Goal: Task Accomplishment & Management: Use online tool/utility

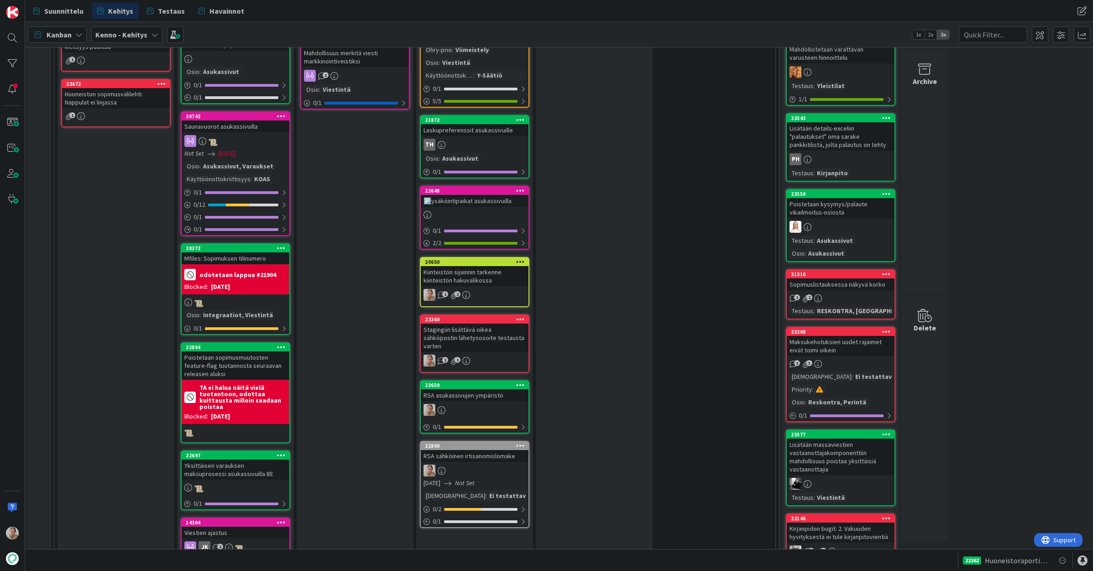
scroll to position [1306, 0]
click at [500, 266] on div "Kiinteistön sijainnin tarkenne kiinteistön hakuvalikossa" at bounding box center [475, 276] width 108 height 20
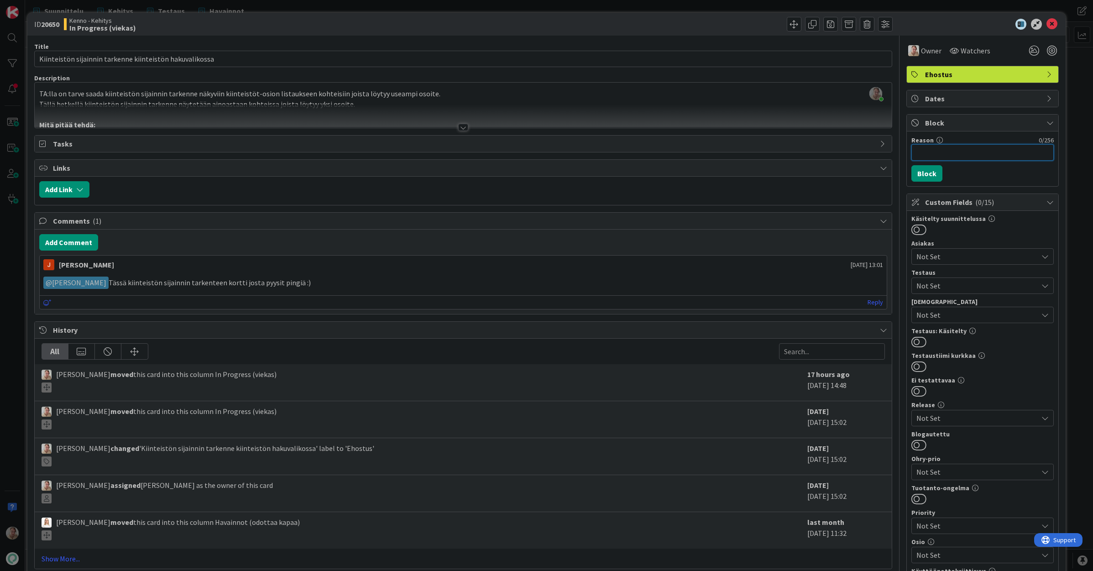
click at [779, 157] on input "Reason" at bounding box center [982, 152] width 142 height 16
type input "Odottaa designin ratkaisua"
click at [779, 172] on button "Block" at bounding box center [926, 173] width 31 height 16
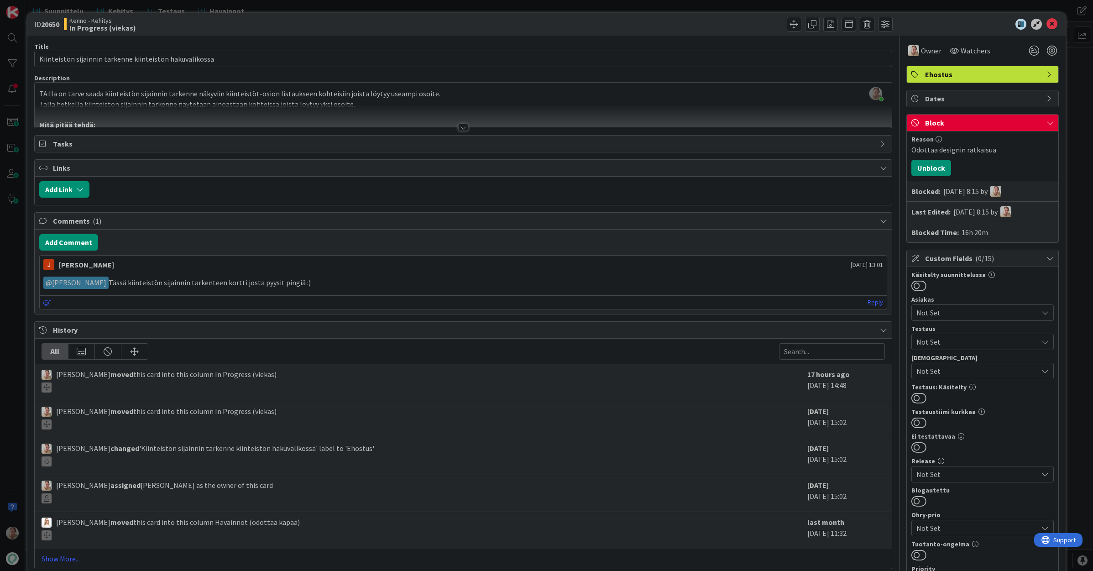
click at [501, 99] on div "Samuli Lindgren just joined TA:lla on tarve saada kiinteistön sijainnin tarkenn…" at bounding box center [463, 105] width 857 height 45
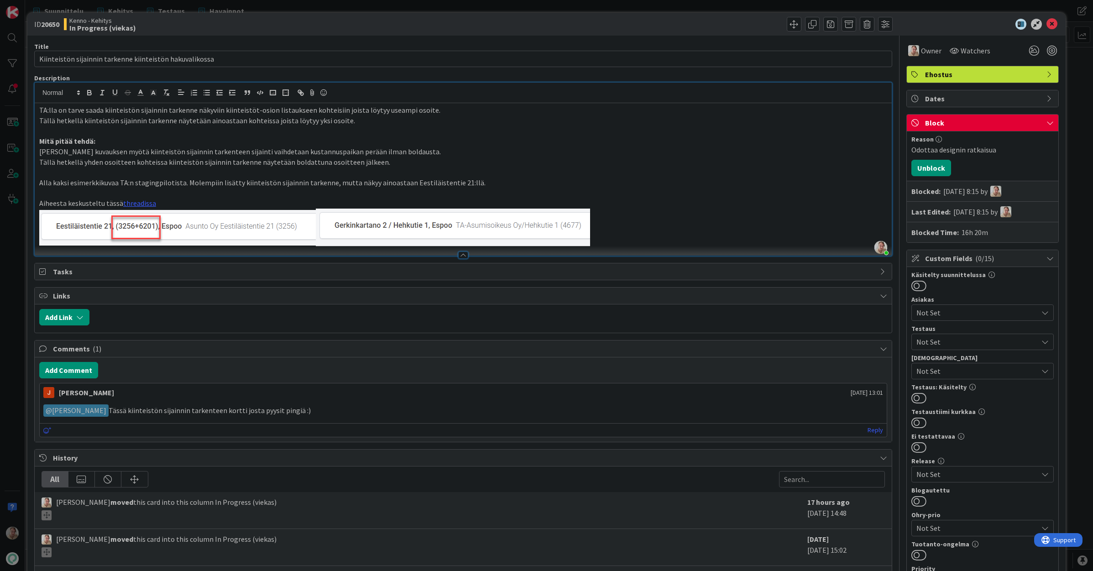
drag, startPoint x: 655, startPoint y: 220, endPoint x: 664, endPoint y: 220, distance: 9.1
click at [658, 220] on p at bounding box center [463, 228] width 848 height 38
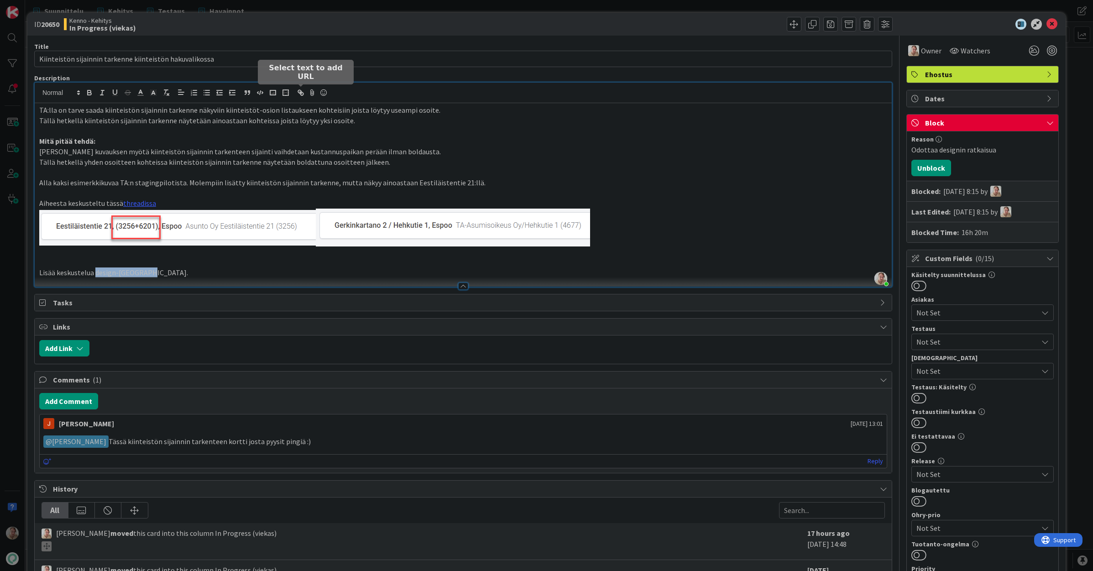
click at [305, 93] on button "button" at bounding box center [300, 92] width 13 height 11
paste input "https://pandiaoy.slack.com/archives/CP3PMPD1S/p1759148016339549"
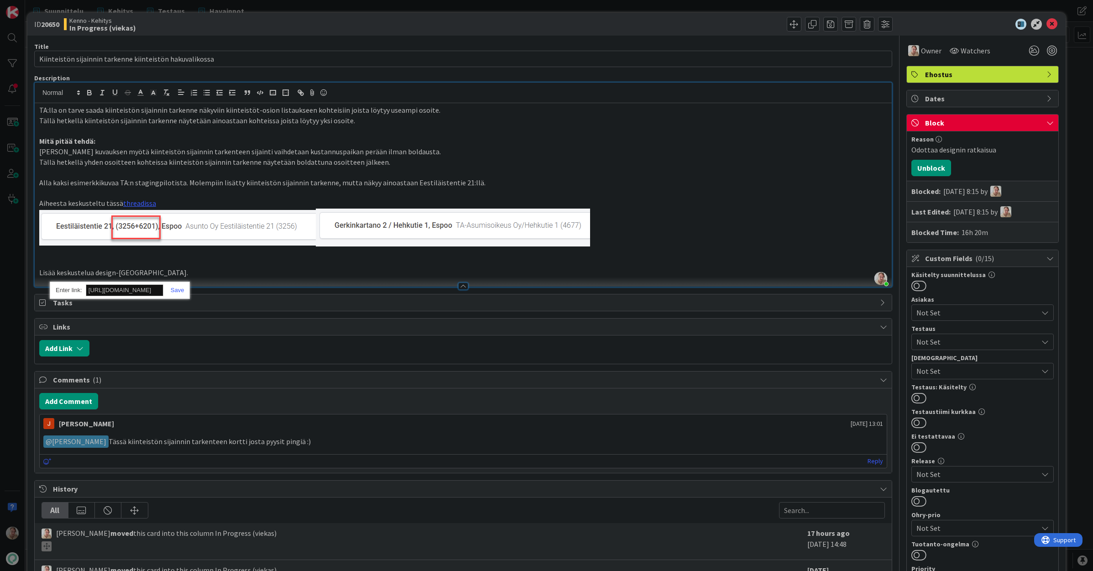
scroll to position [0, 116]
type input "https://pandiaoy.slack.com/archives/CP3PMPD1S/p1759148016339549"
click at [181, 293] on link at bounding box center [173, 290] width 21 height 7
click at [286, 265] on p at bounding box center [463, 262] width 848 height 10
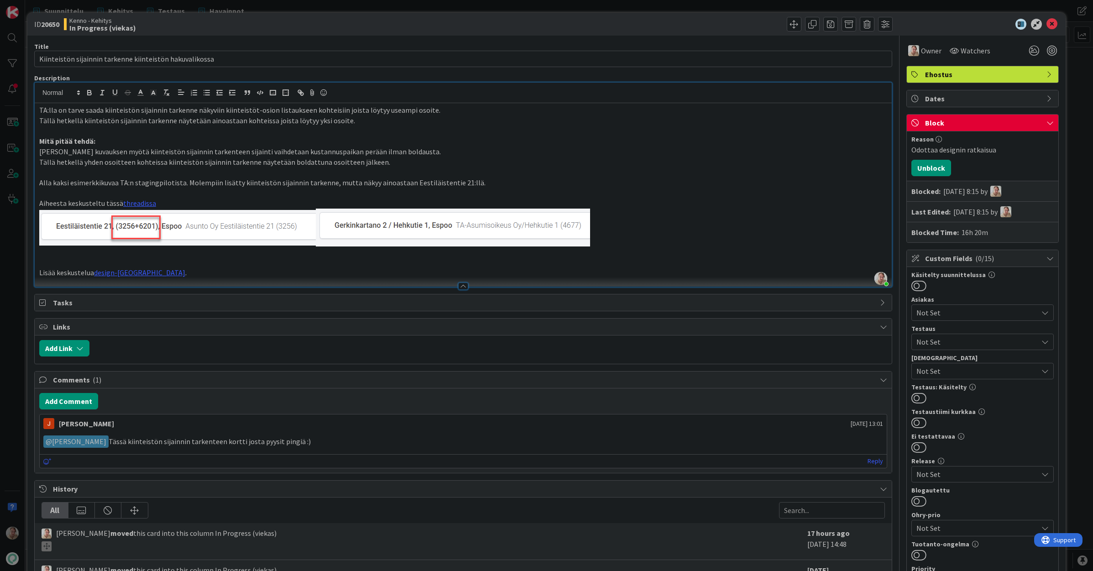
drag, startPoint x: 309, startPoint y: 267, endPoint x: 319, endPoint y: 270, distance: 10.0
click at [310, 267] on p "Lisää keskustelua design-kanavalla ." at bounding box center [463, 272] width 848 height 10
click at [779, 23] on icon at bounding box center [1051, 24] width 11 height 11
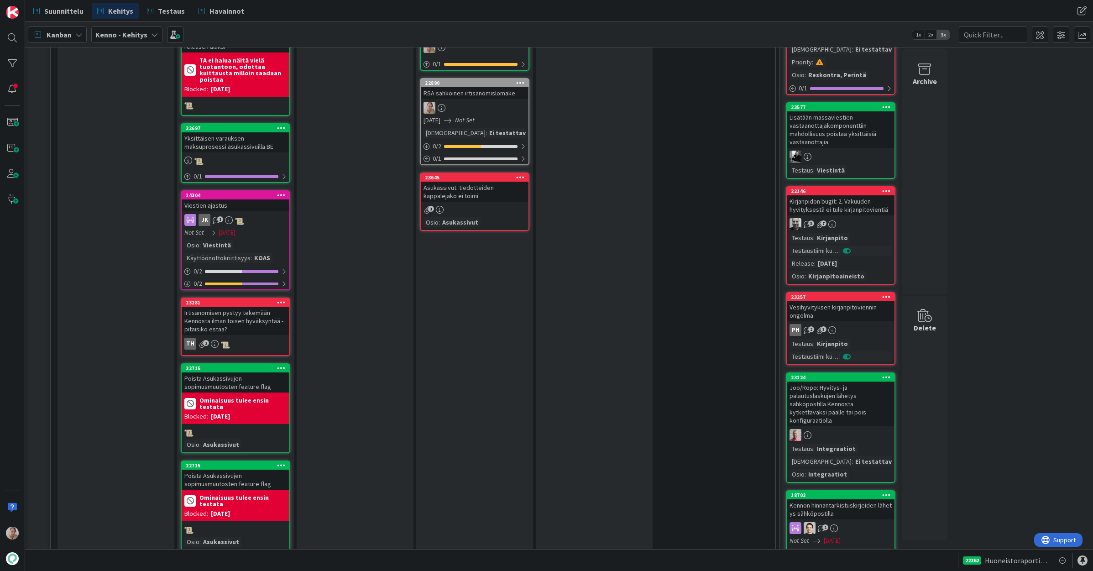
scroll to position [1383, 0]
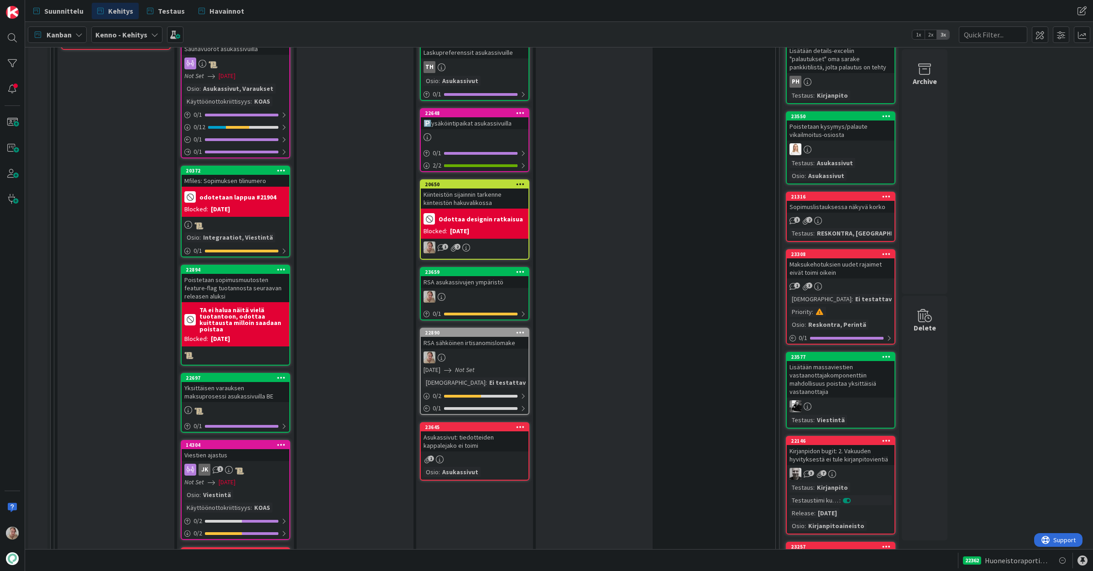
click at [477, 431] on div "Asukassivut: tiedotteiden kappalejako ei toimi" at bounding box center [475, 441] width 108 height 20
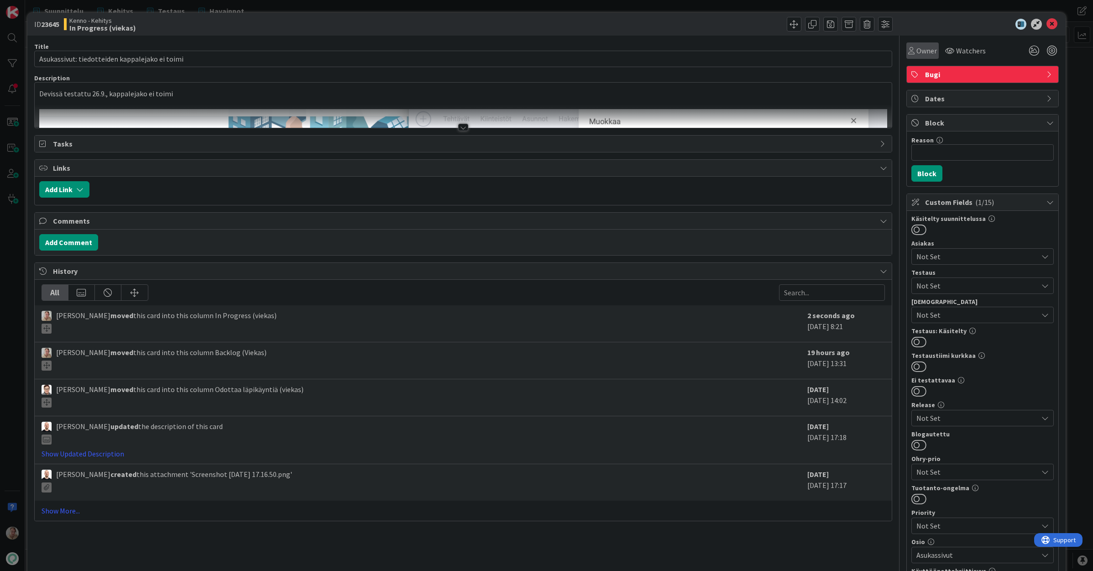
click at [779, 55] on div "Owner" at bounding box center [922, 50] width 29 height 11
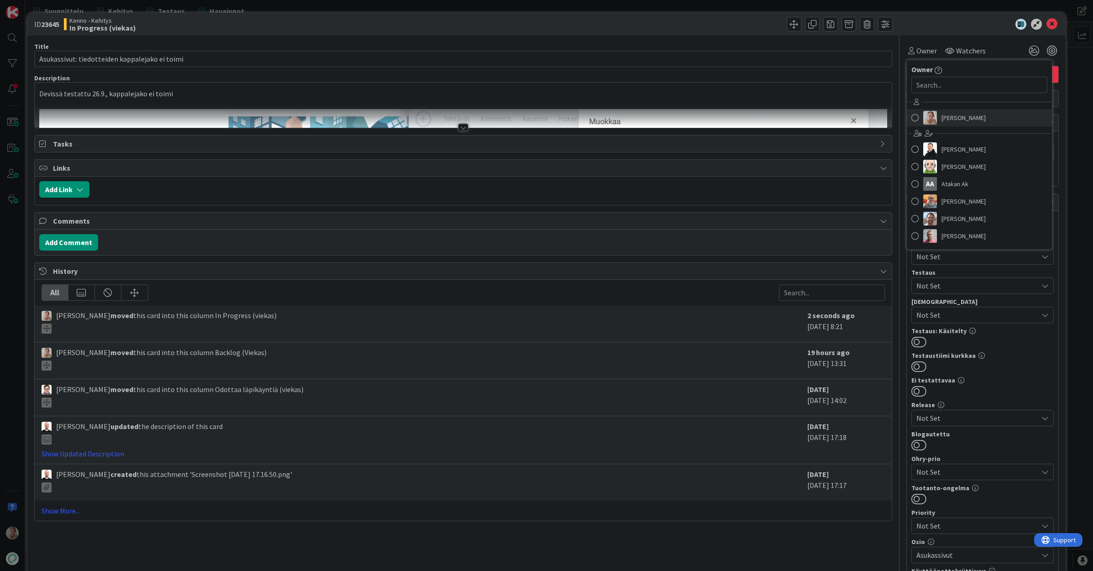
click at [779, 113] on span "Samuli Lindgren" at bounding box center [963, 118] width 44 height 14
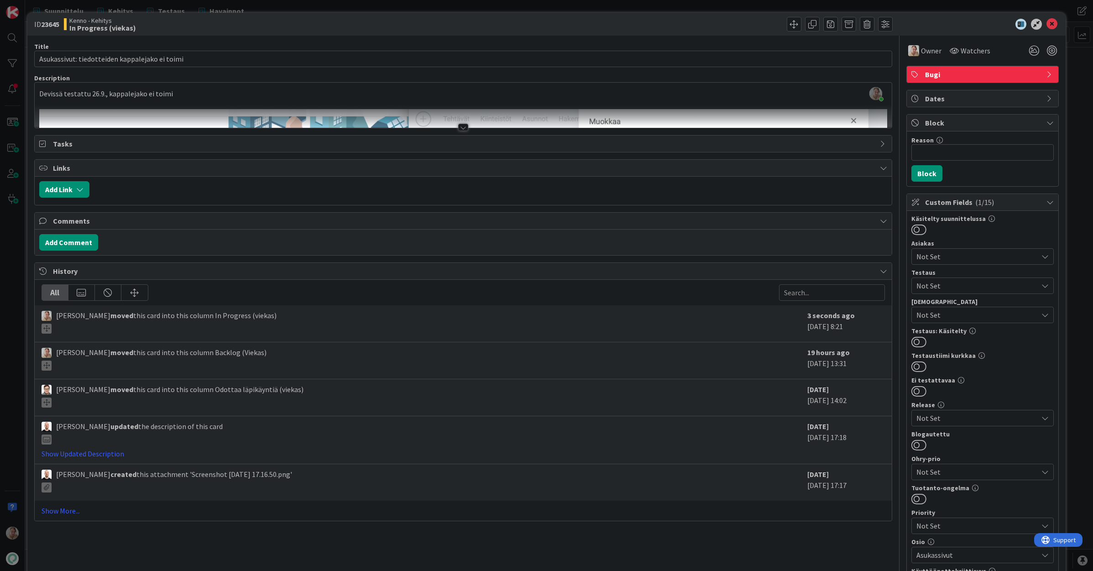
click at [646, 103] on div "Devissä testattu 26.9., kappalejako ei toimi" at bounding box center [463, 107] width 857 height 41
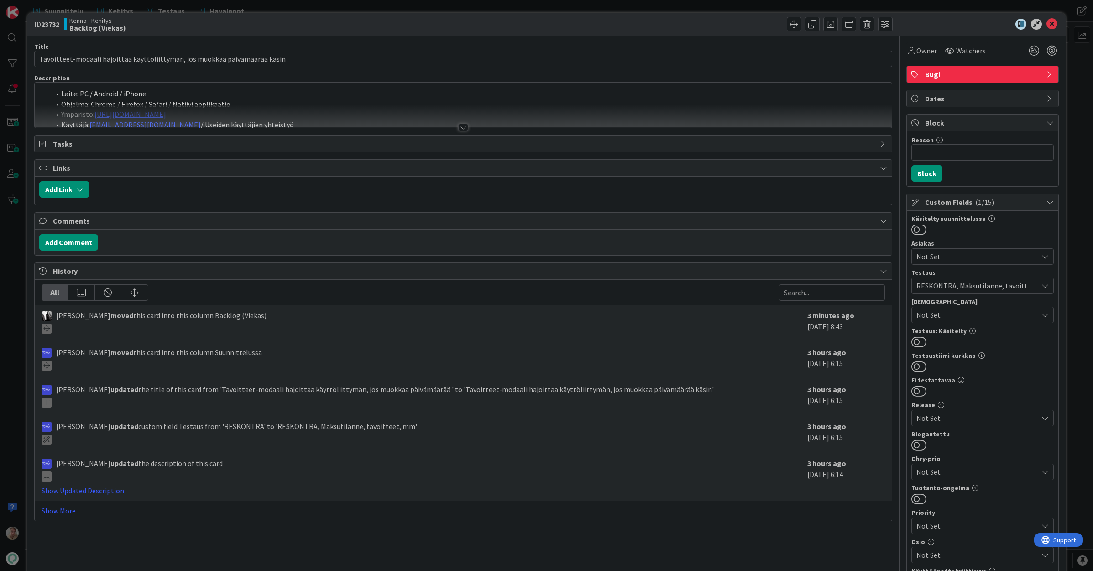
click at [484, 96] on li "Laite: PC / Android / iPhone" at bounding box center [468, 94] width 837 height 10
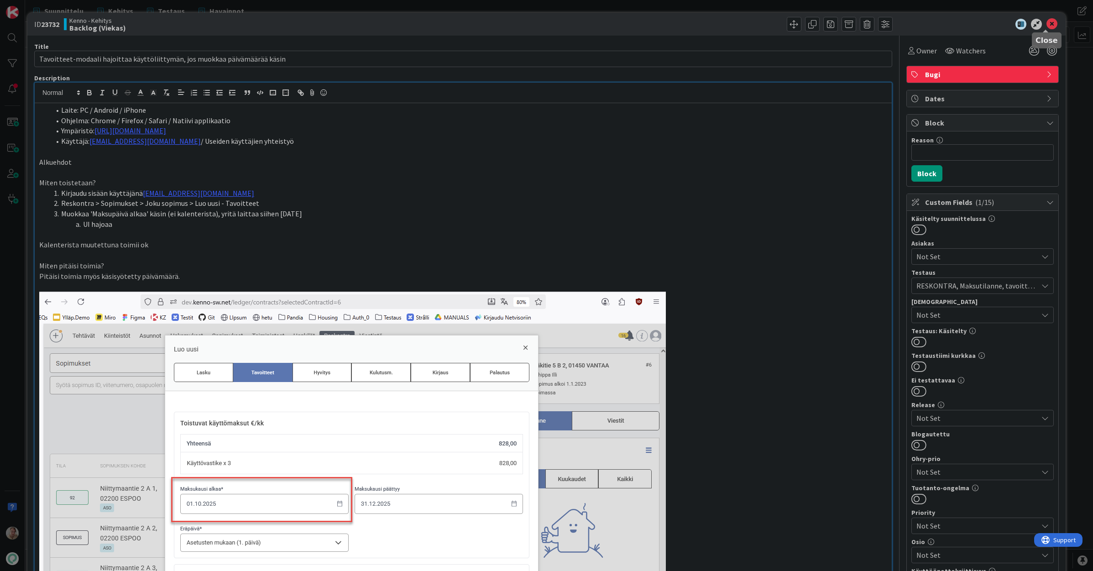
click at [788, 26] on icon at bounding box center [1051, 24] width 11 height 11
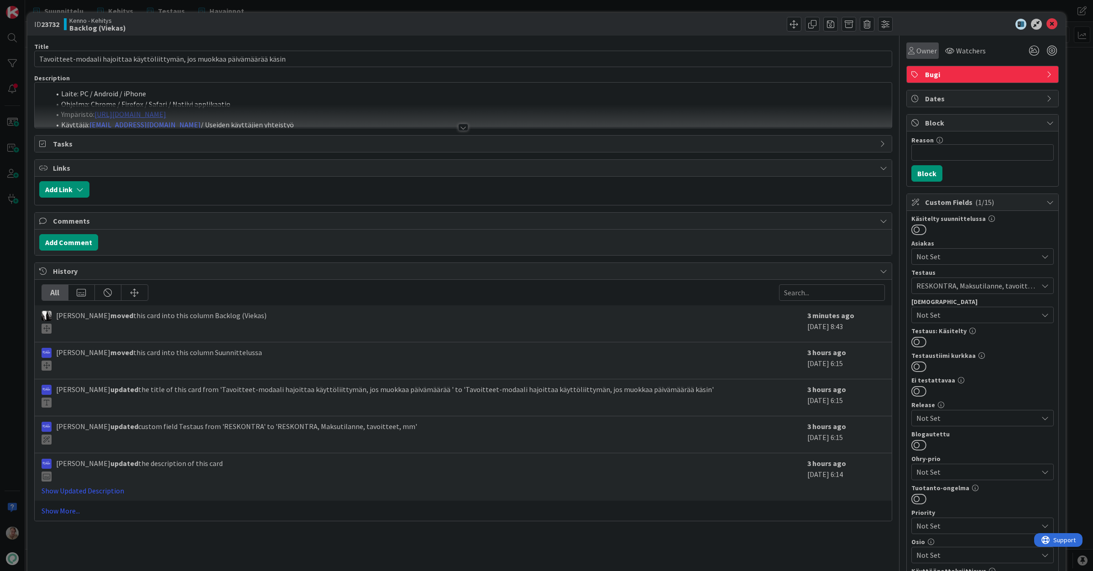
click at [788, 54] on span "Owner" at bounding box center [926, 50] width 21 height 11
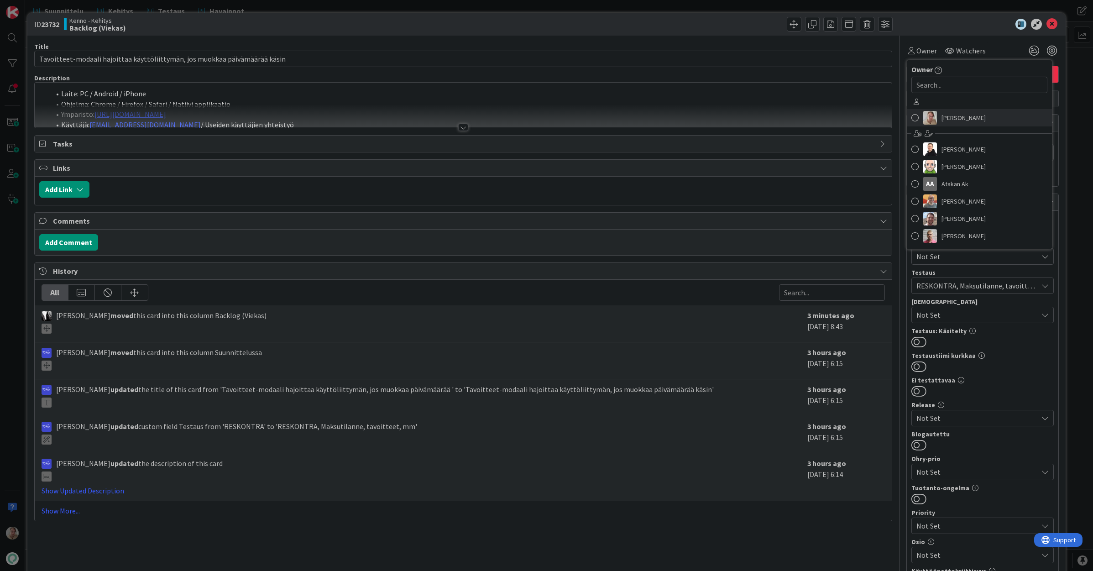
click at [788, 112] on span "[PERSON_NAME]" at bounding box center [963, 118] width 44 height 14
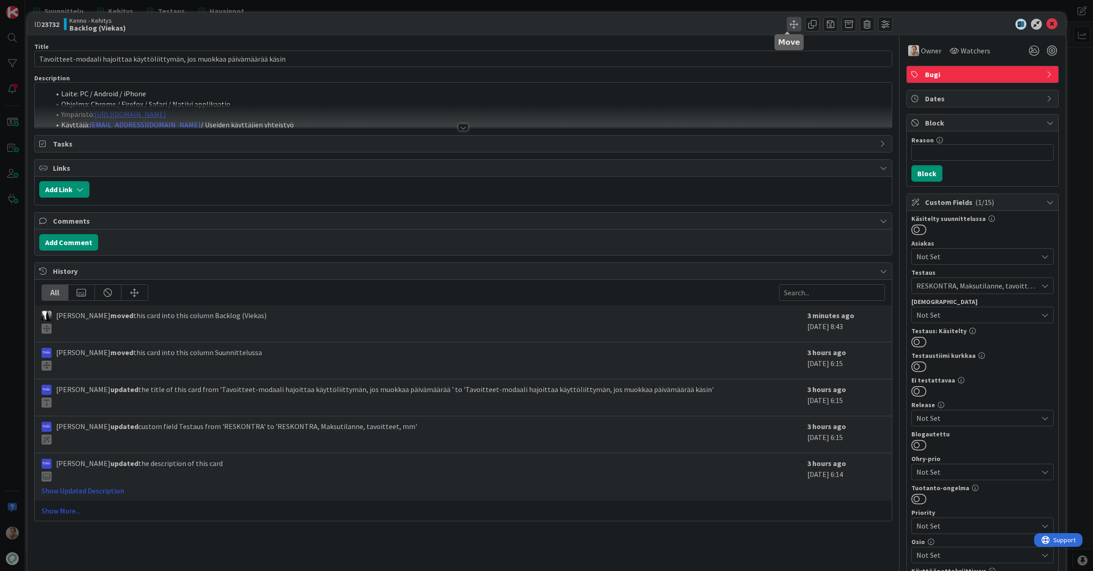
click at [787, 26] on span at bounding box center [794, 24] width 15 height 15
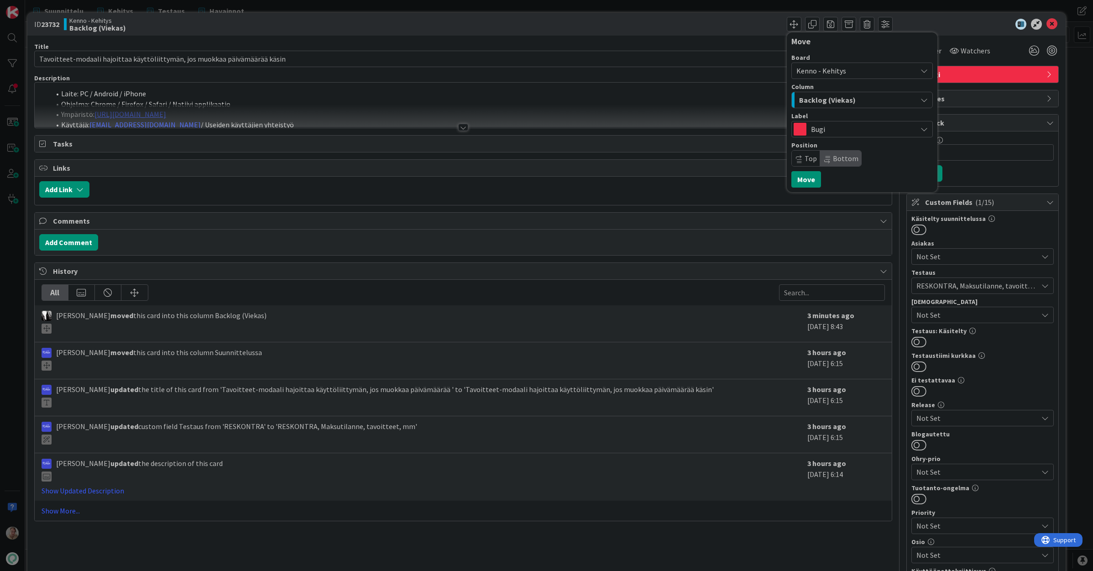
click at [788, 105] on span "Backlog (Viekas)" at bounding box center [827, 100] width 57 height 12
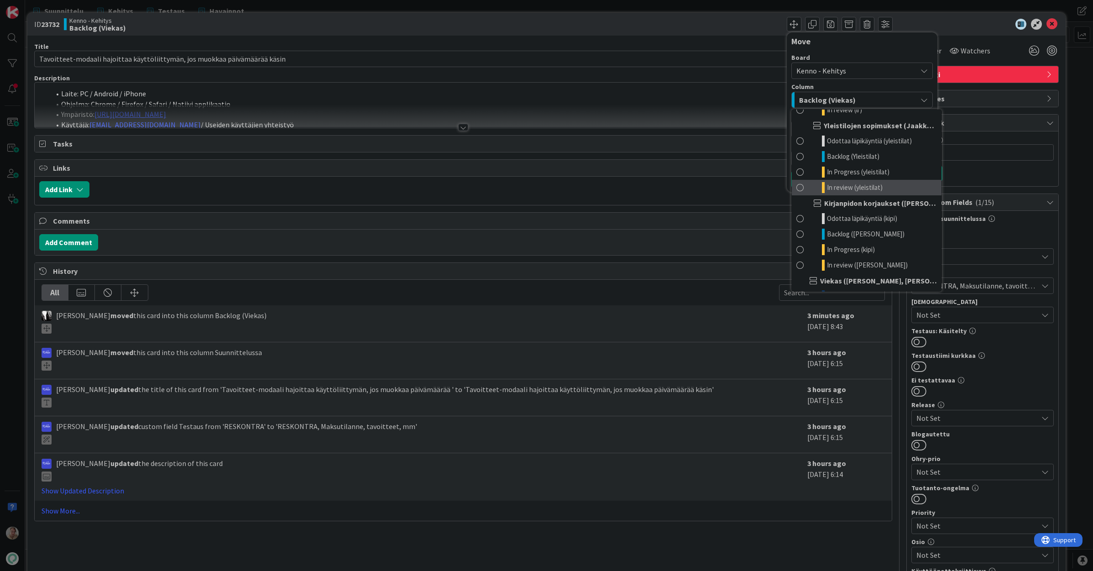
scroll to position [463, 0]
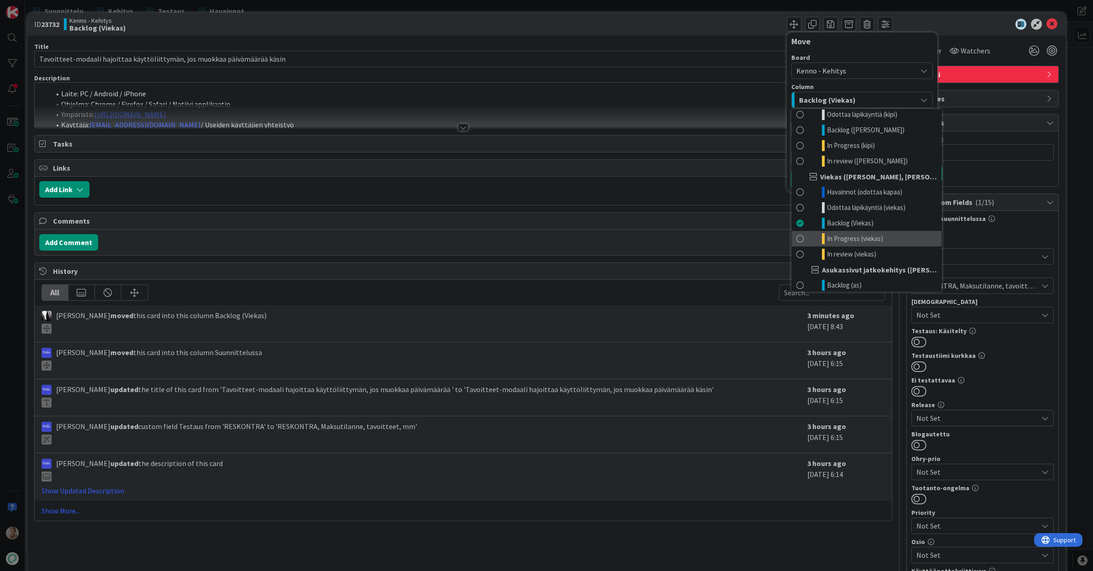
click at [788, 235] on span "In Progress (viekas)" at bounding box center [855, 238] width 56 height 11
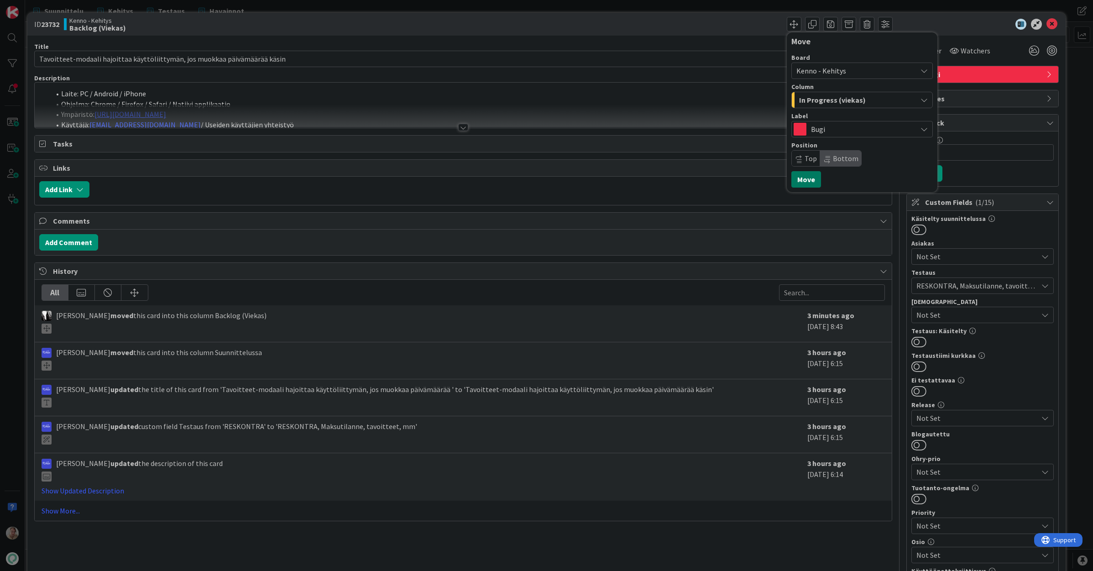
click at [788, 175] on button "Move" at bounding box center [806, 179] width 30 height 16
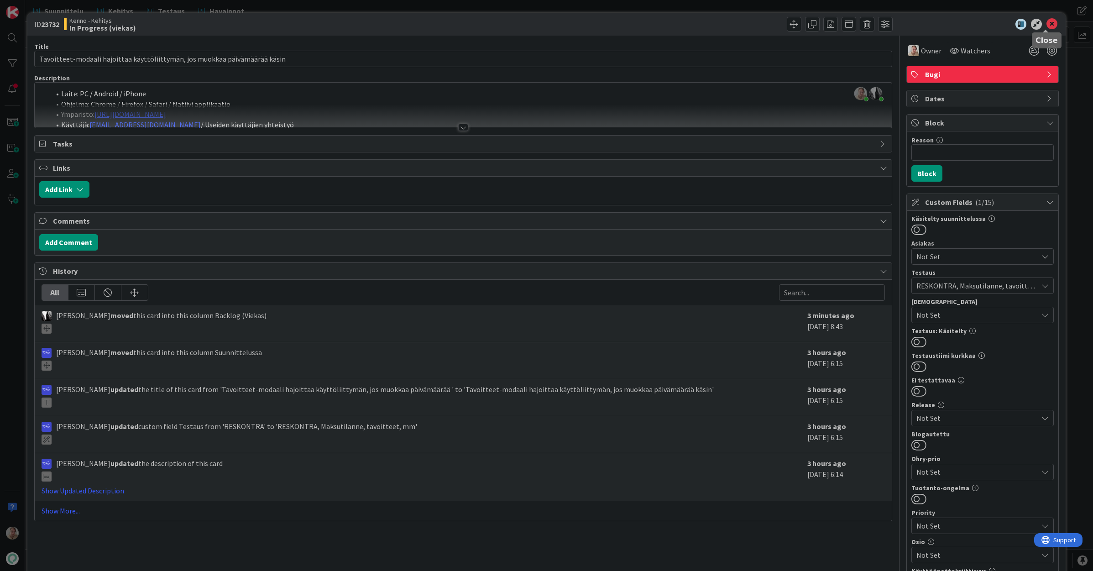
click at [788, 26] on icon at bounding box center [1051, 24] width 11 height 11
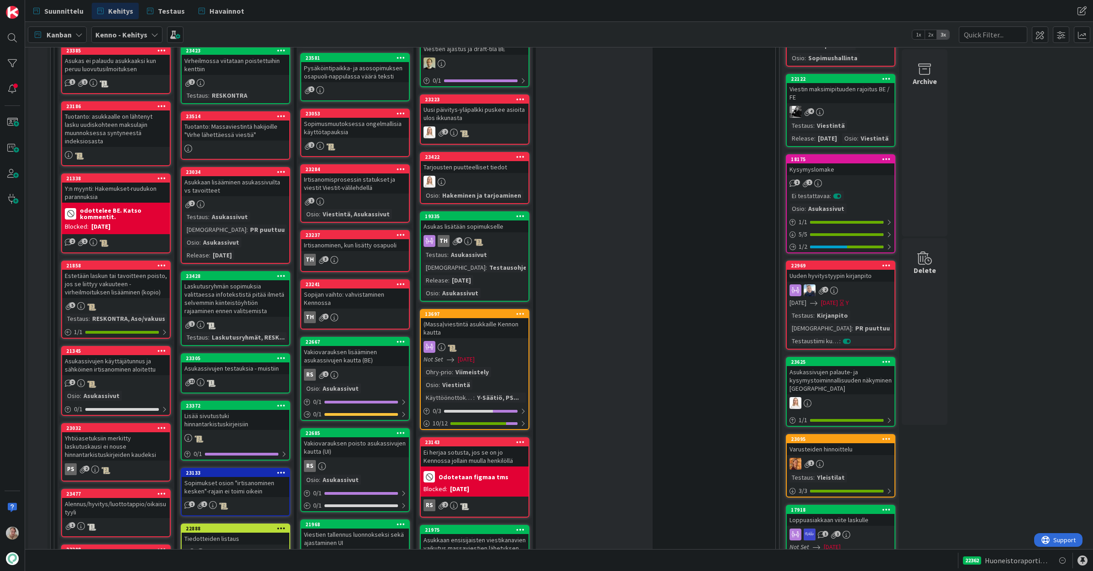
scroll to position [885, 0]
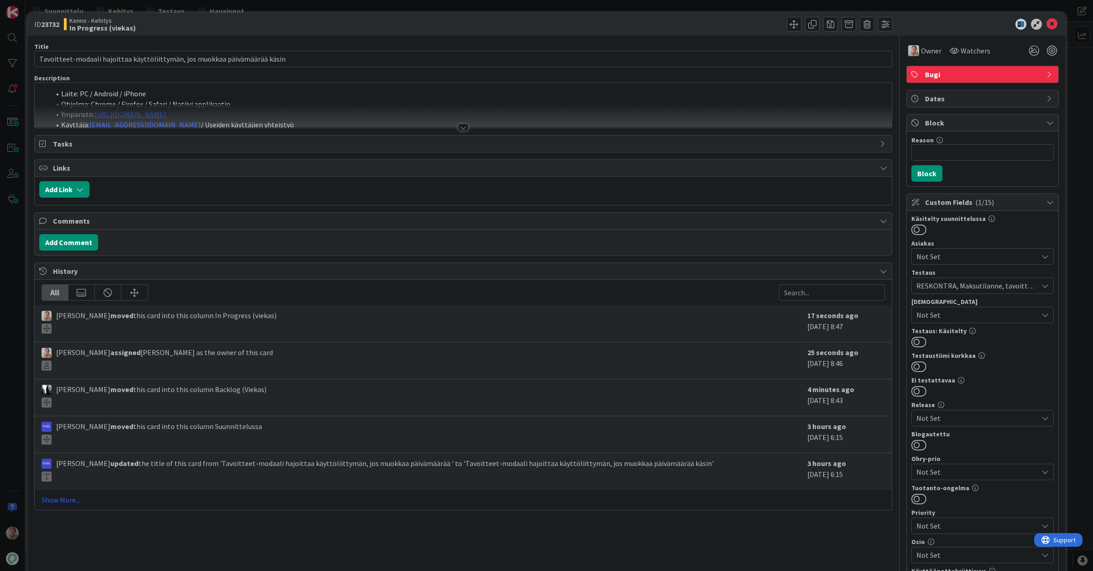
click at [345, 129] on div "Title 75 / 128 Tavoitteet-modaali hajoittaa käyttöliittymän, jos muokkaa päiväm…" at bounding box center [463, 457] width 858 height 842
click at [347, 123] on div at bounding box center [463, 115] width 857 height 23
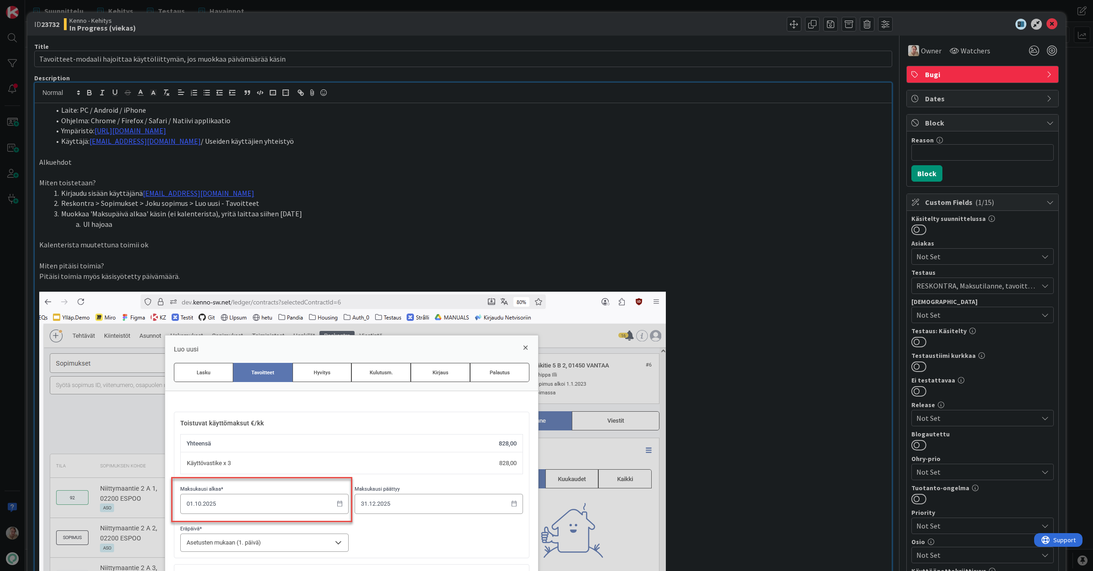
drag, startPoint x: 115, startPoint y: 109, endPoint x: 117, endPoint y: 114, distance: 5.2
click at [115, 109] on li "Laite: PC / Android / iPhone" at bounding box center [468, 110] width 837 height 10
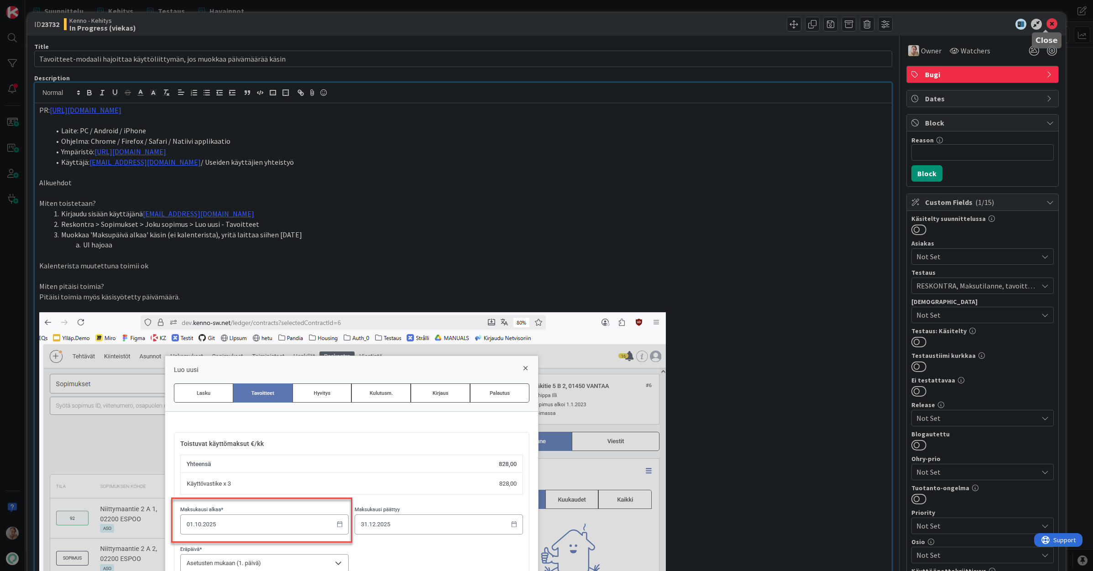
click at [788, 25] on icon at bounding box center [1051, 24] width 11 height 11
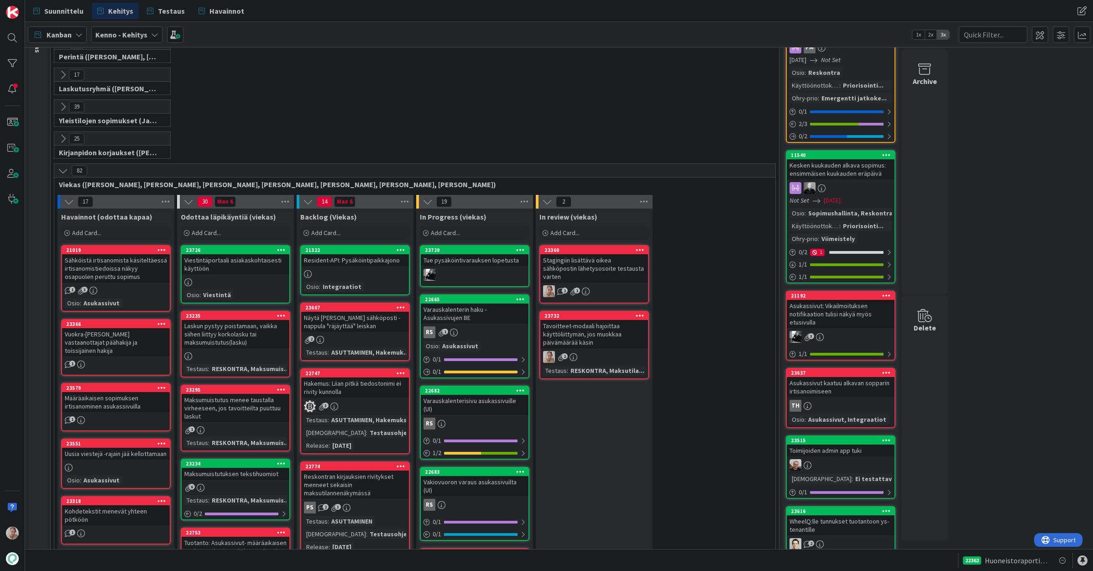
scroll to position [125, 0]
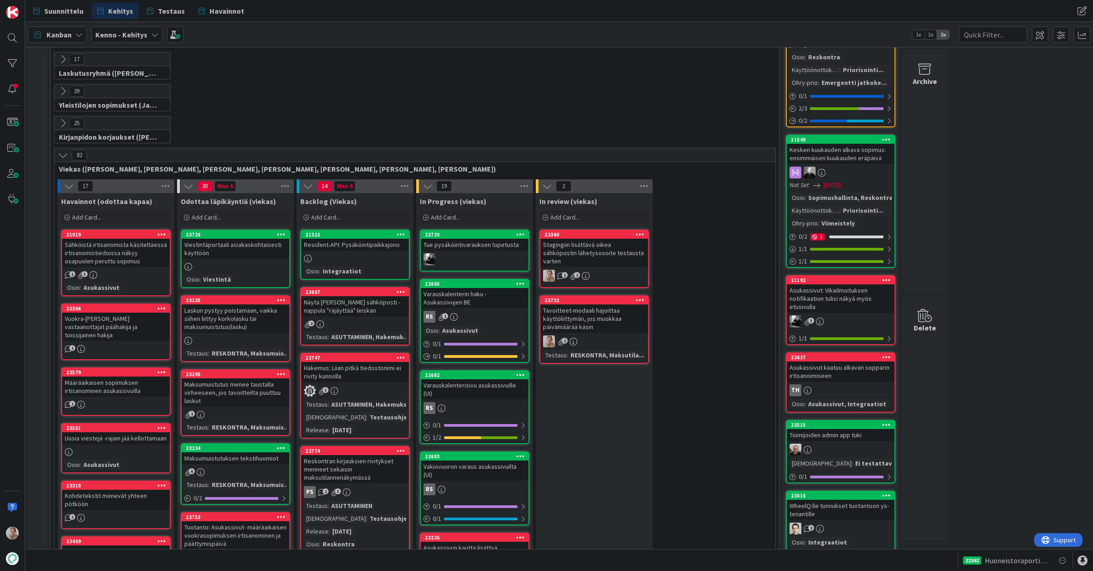
drag, startPoint x: 495, startPoint y: 287, endPoint x: 1054, endPoint y: 195, distance: 566.2
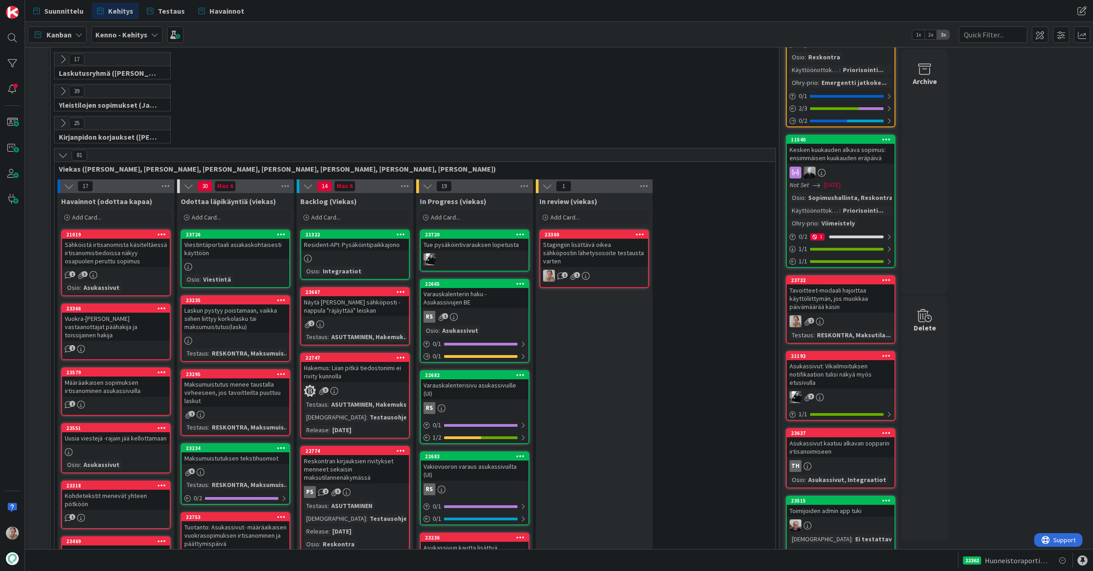
click at [788, 282] on icon at bounding box center [886, 280] width 9 height 6
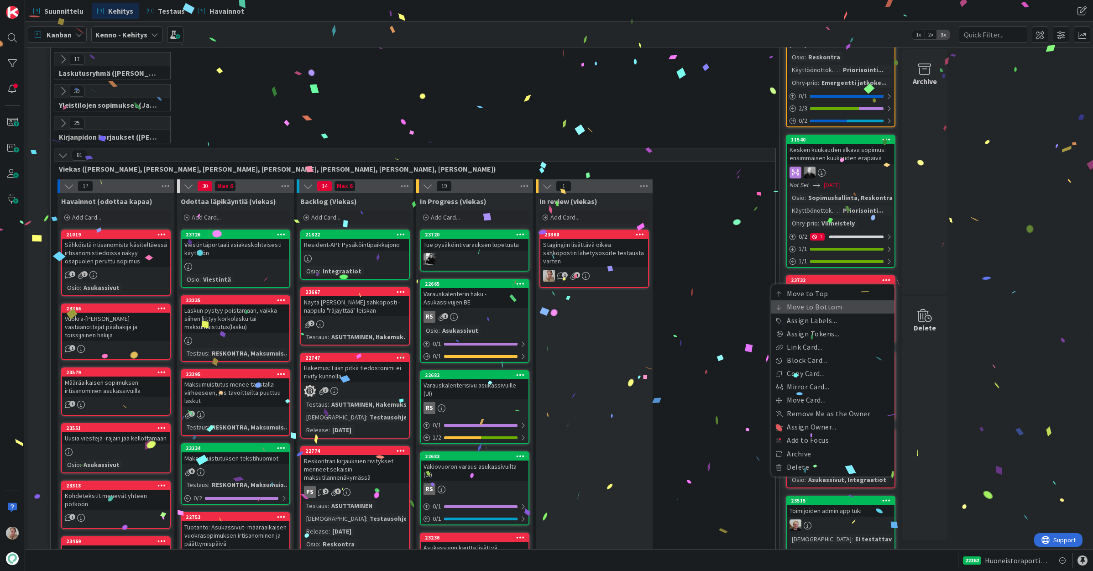
click at [788, 305] on link "Move to Bottom" at bounding box center [832, 306] width 123 height 13
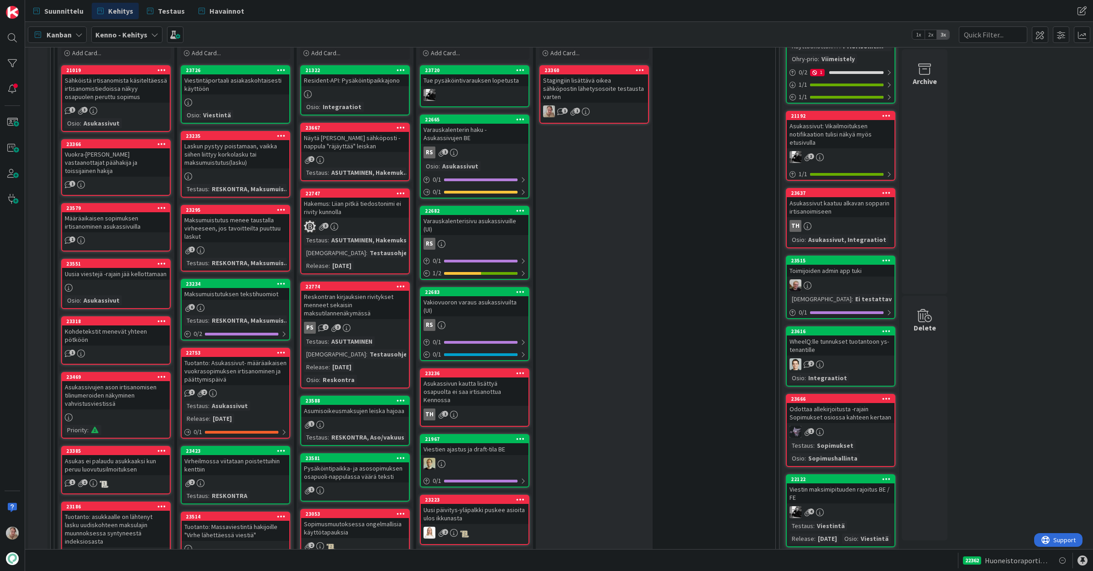
scroll to position [225, 0]
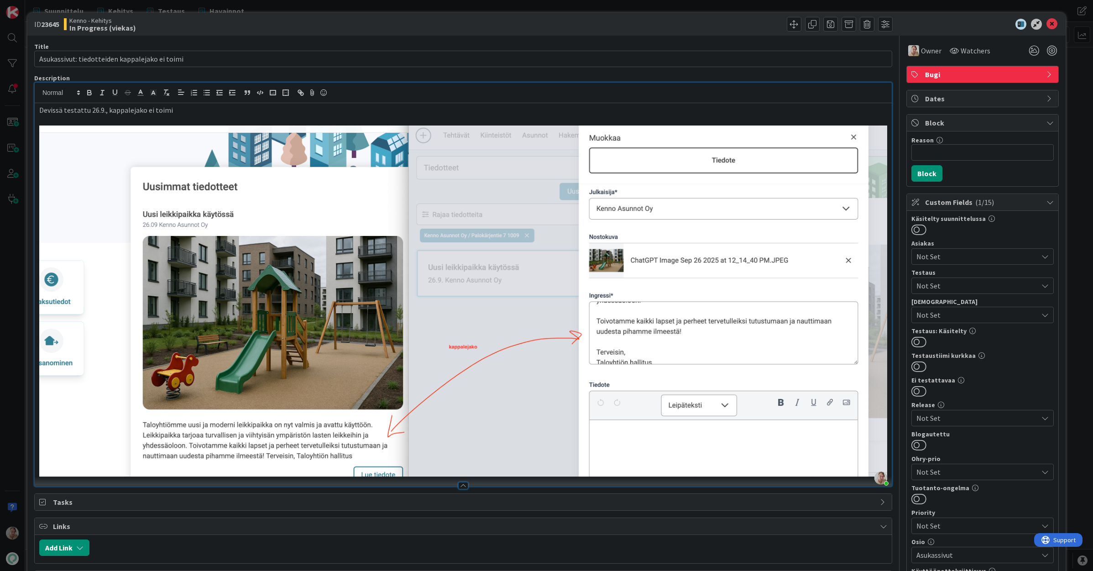
click at [146, 109] on p "Devissä testattu 26.9., kappalejako ei toimi" at bounding box center [463, 110] width 848 height 10
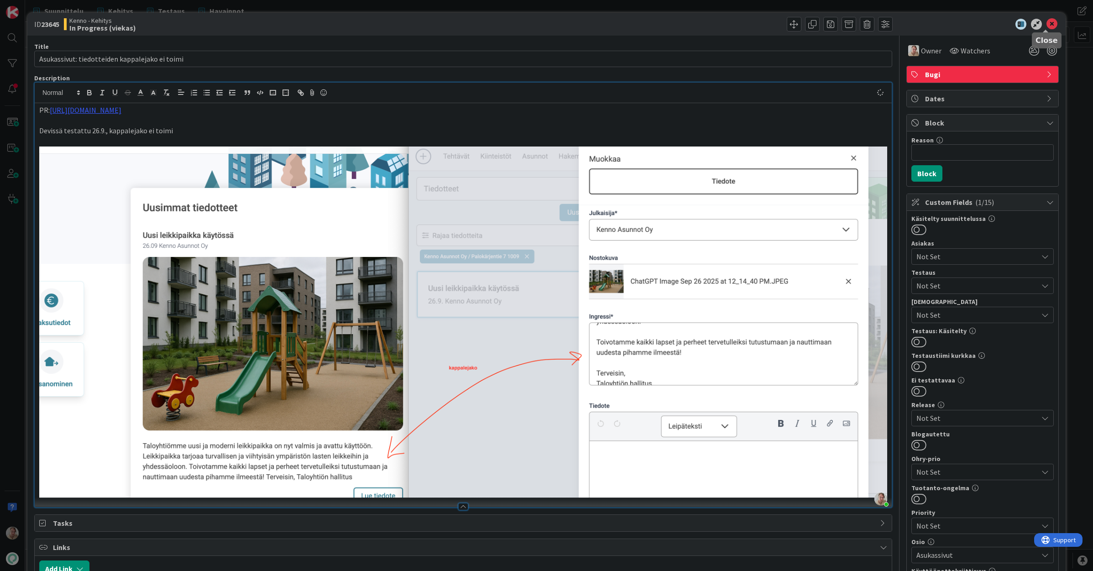
click at [1046, 28] on icon at bounding box center [1051, 24] width 11 height 11
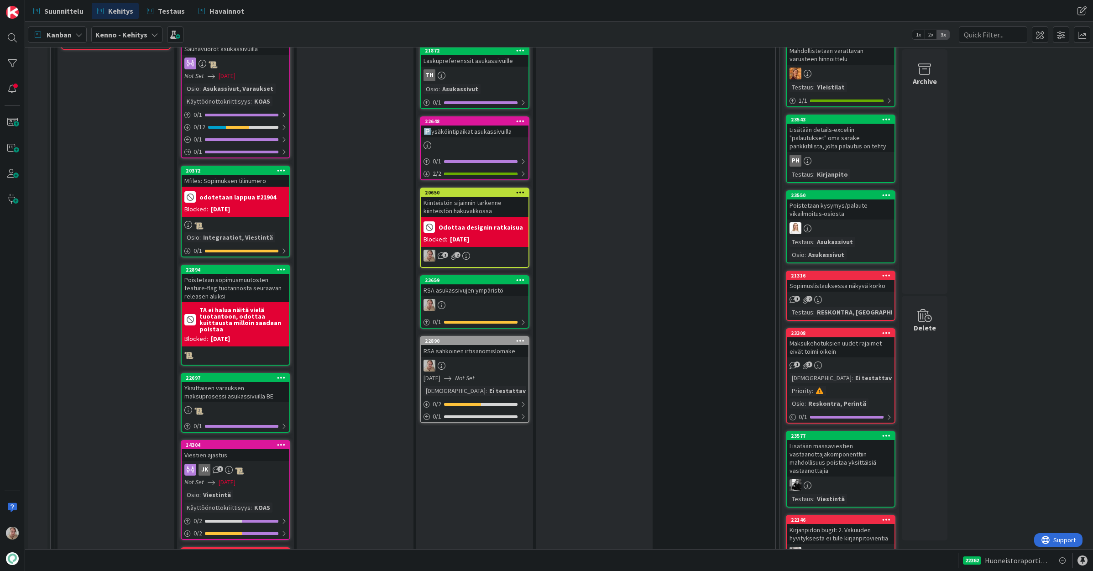
drag, startPoint x: 507, startPoint y: 425, endPoint x: 1048, endPoint y: 93, distance: 634.6
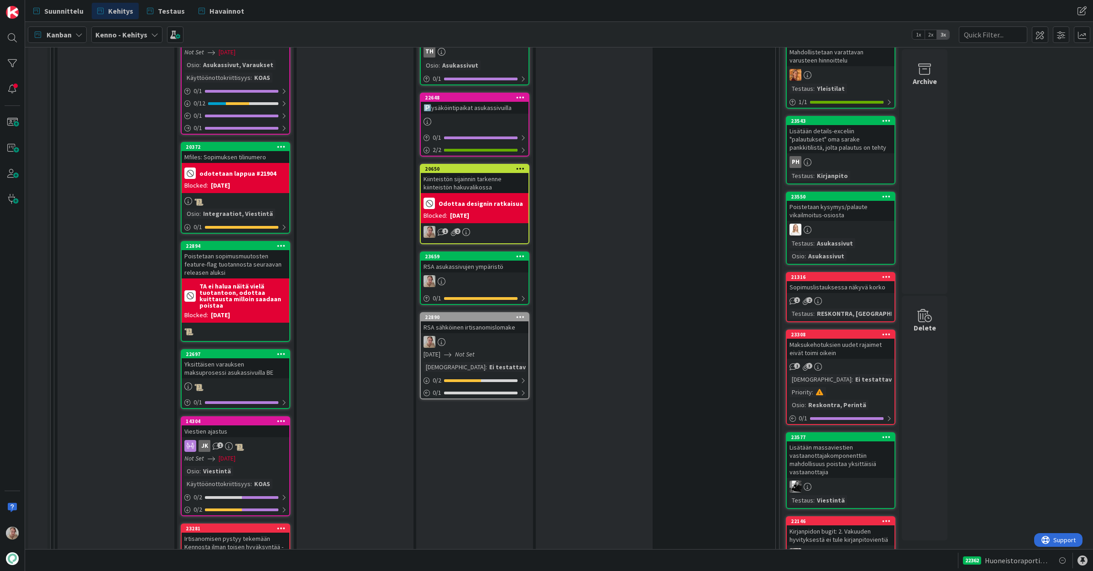
scroll to position [1402, 0]
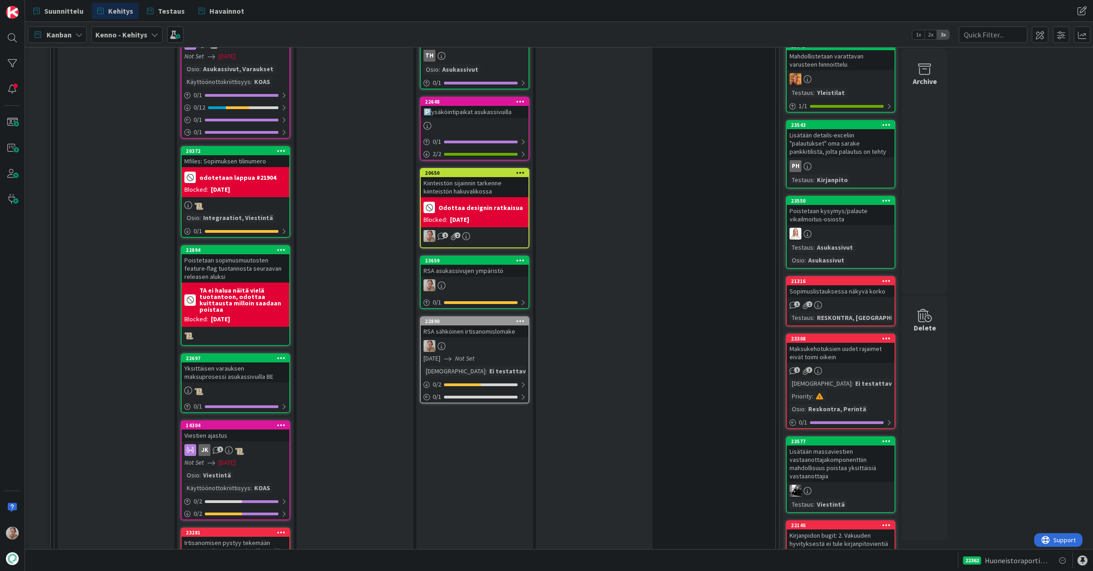
click at [522, 169] on icon at bounding box center [520, 172] width 9 height 6
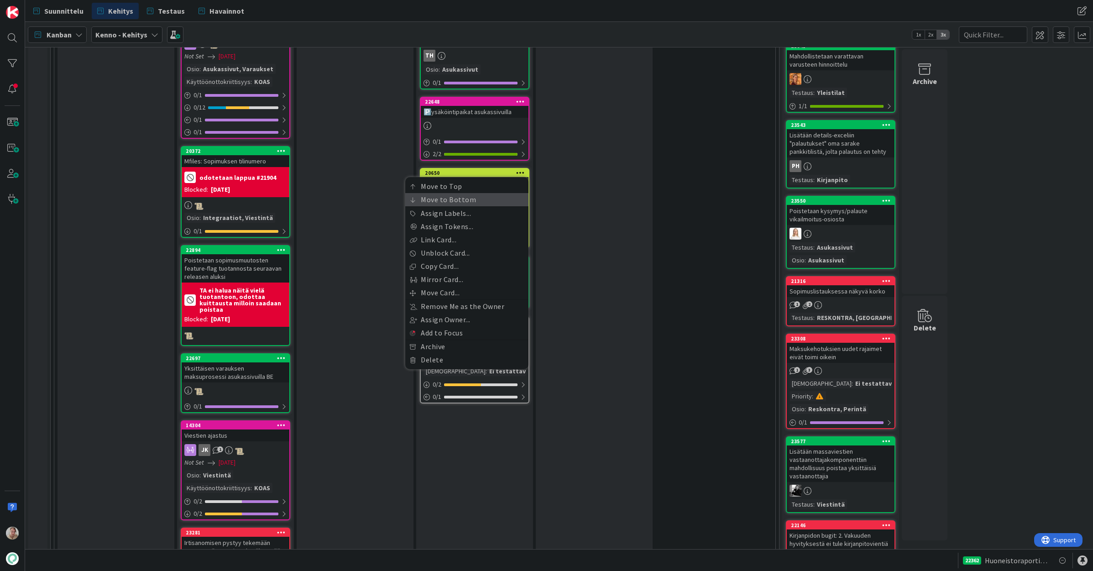
click at [483, 193] on link "Move to Bottom" at bounding box center [466, 199] width 123 height 13
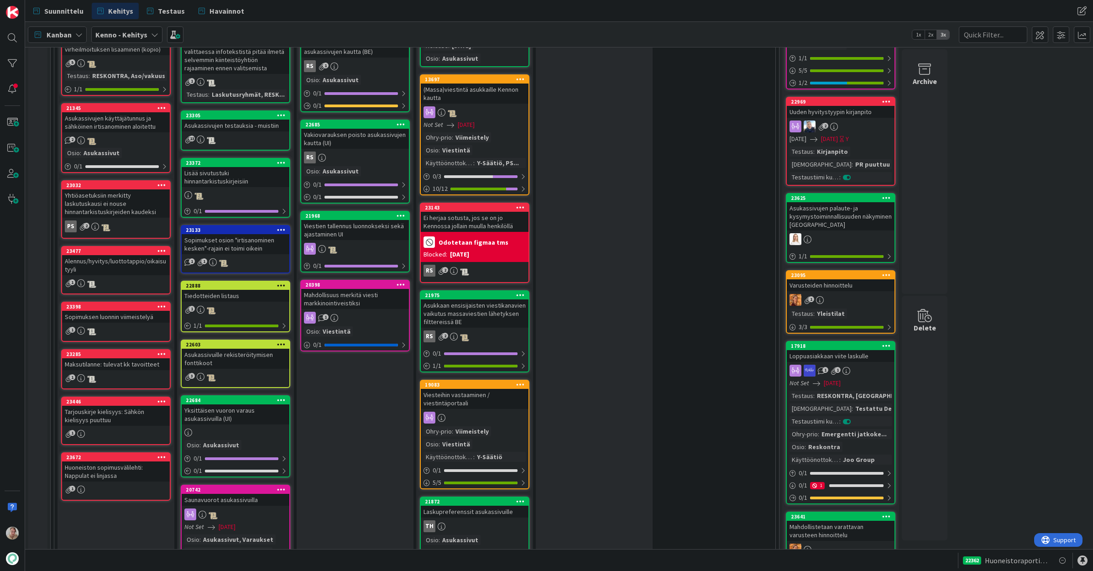
scroll to position [931, 0]
click at [522, 204] on icon at bounding box center [520, 207] width 9 height 6
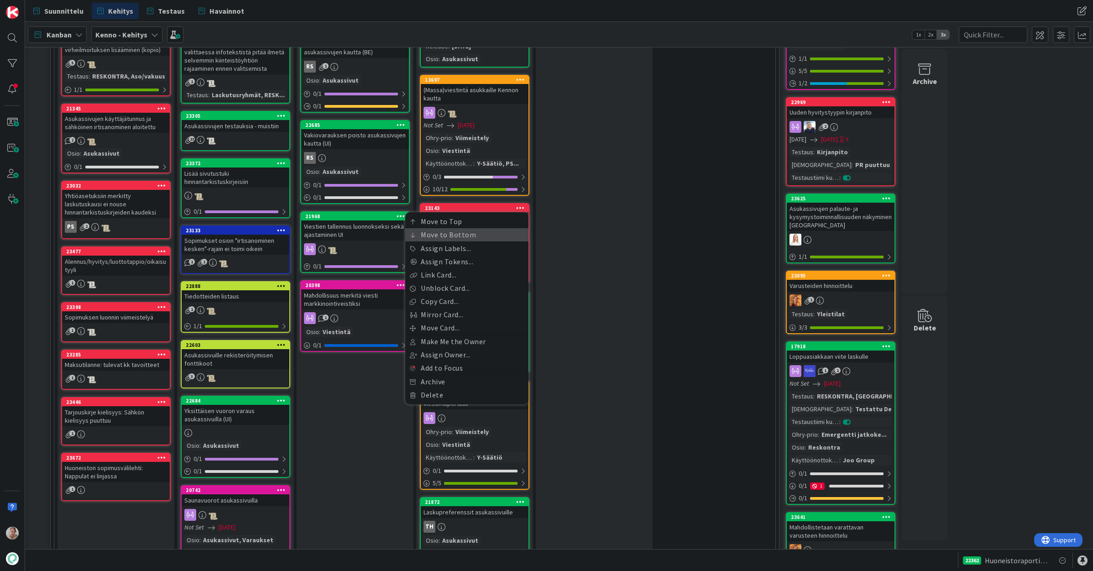
click at [494, 228] on link "Move to Bottom" at bounding box center [466, 234] width 123 height 13
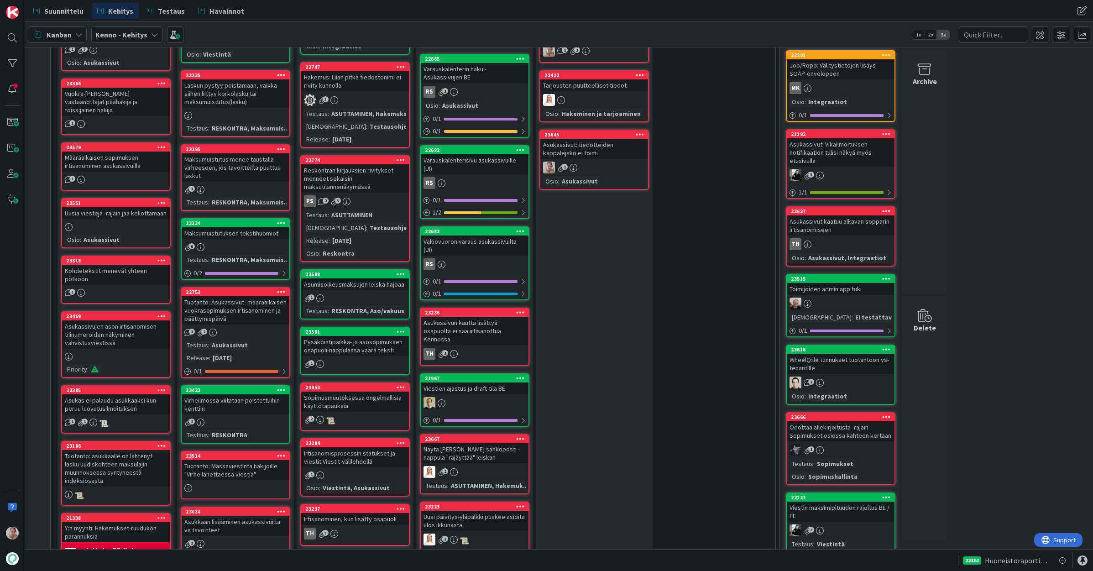
scroll to position [269, 0]
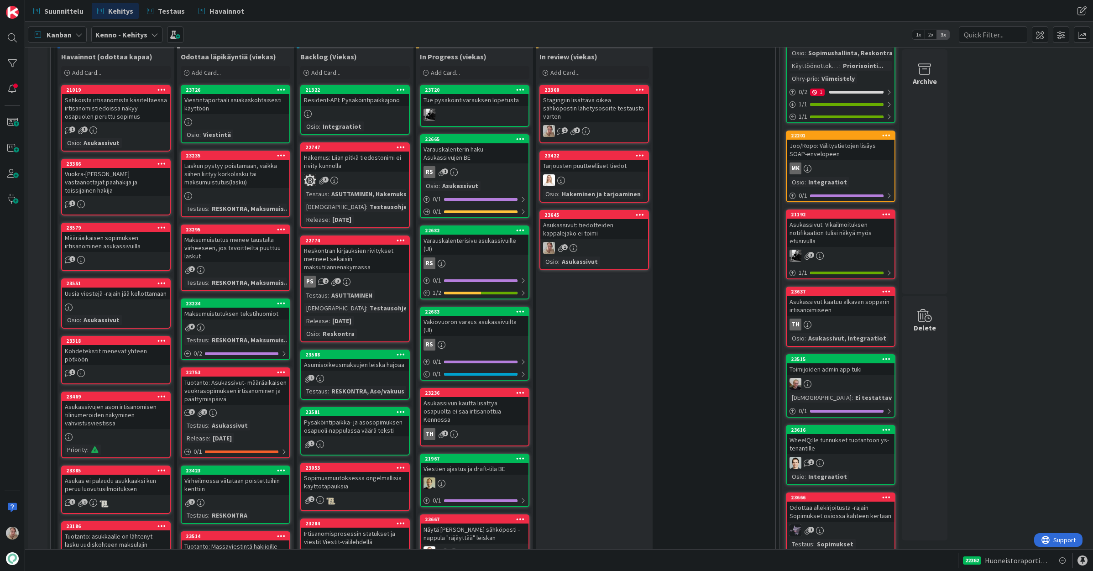
click at [251, 109] on div "Viestintäportaali asiakaskohtaisesti käyttöön" at bounding box center [236, 104] width 108 height 20
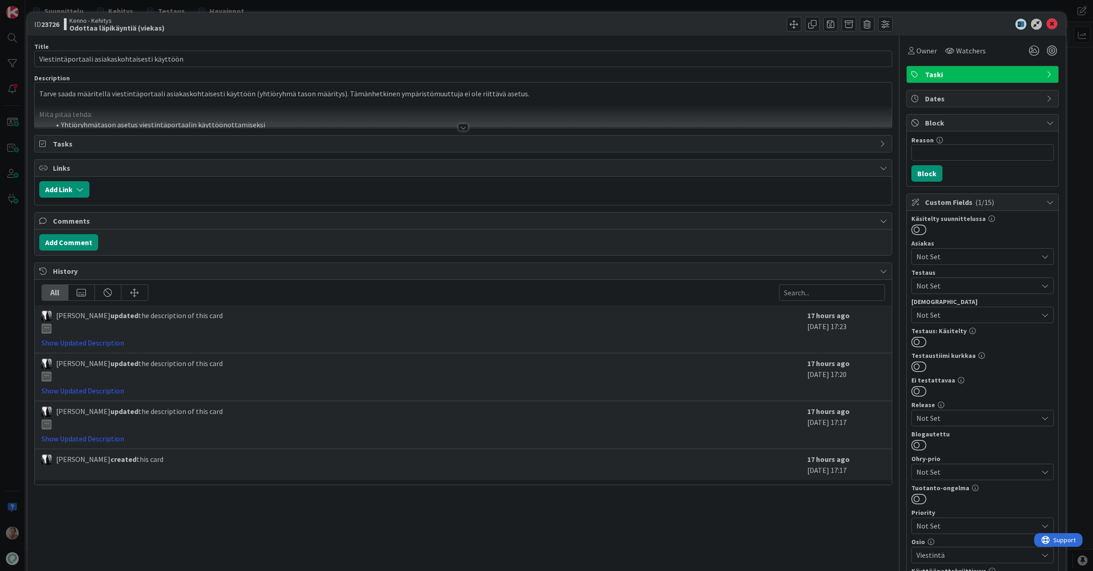
click at [251, 109] on div at bounding box center [463, 115] width 857 height 23
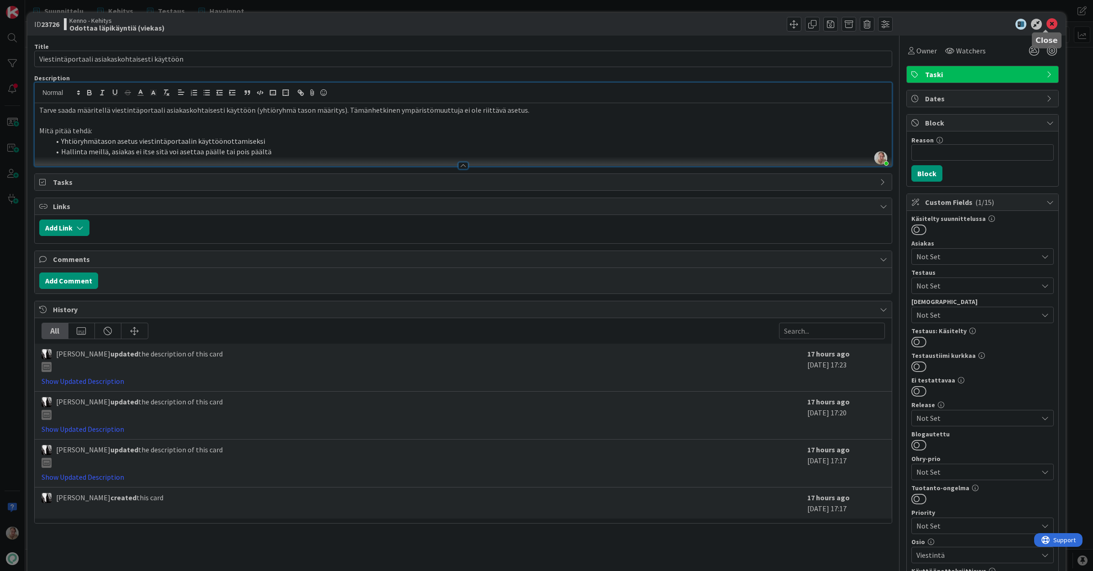
click at [1046, 26] on icon at bounding box center [1051, 24] width 11 height 11
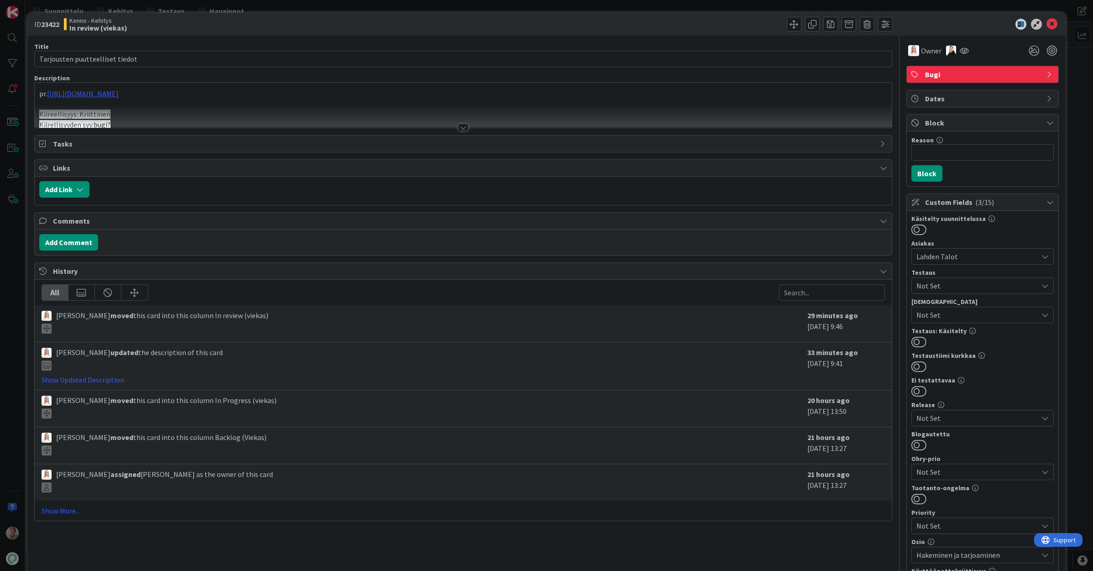
click at [299, 110] on div at bounding box center [463, 115] width 857 height 23
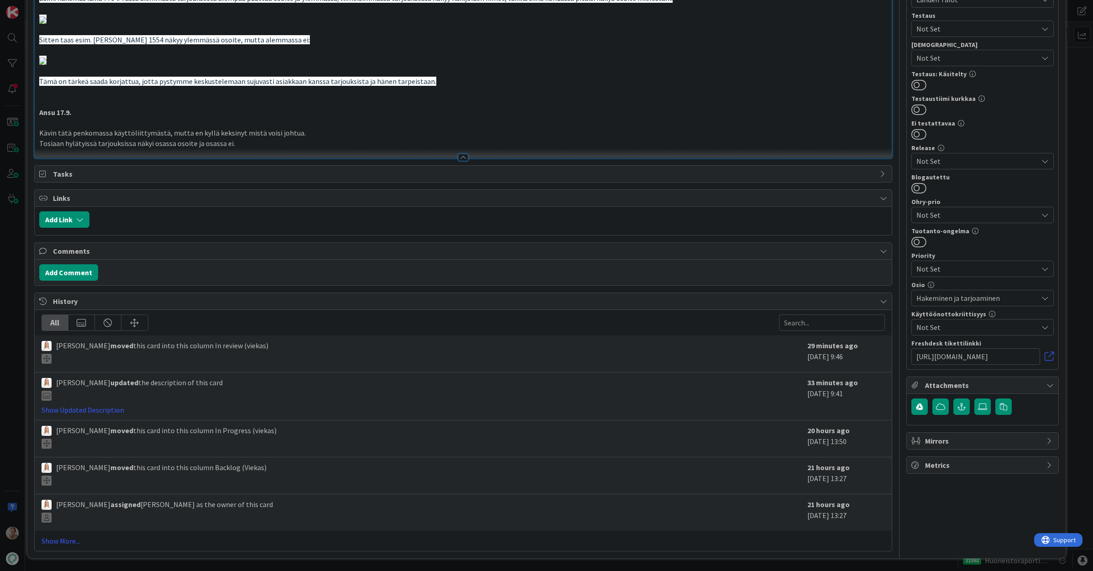
scroll to position [272, 0]
